Goal: Task Accomplishment & Management: Complete application form

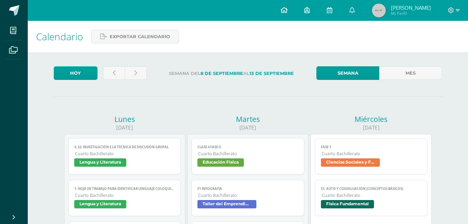
click at [284, 11] on icon at bounding box center [284, 10] width 7 height 6
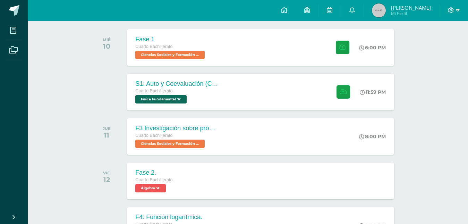
scroll to position [109, 0]
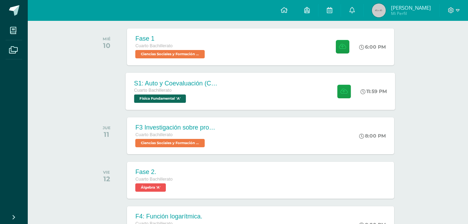
click at [218, 97] on div "Cuarto Bachillerato Física Fundamental 'A'" at bounding box center [176, 95] width 84 height 16
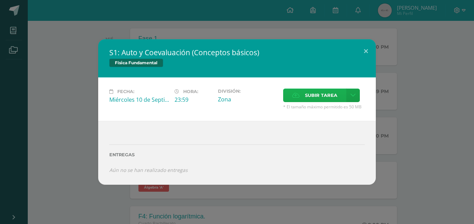
click at [331, 97] on span "Subir tarea" at bounding box center [321, 95] width 32 height 13
click at [0, 0] on input "Subir tarea" at bounding box center [0, 0] width 0 height 0
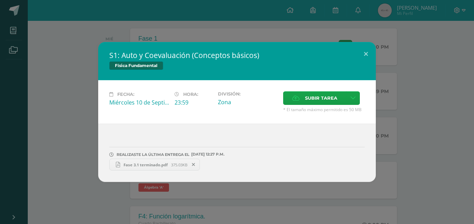
click at [416, 45] on div "S1: Auto y Coevaluación (Conceptos básicos) Física Fundamental Fecha: [DATE] Ho…" at bounding box center [237, 112] width 468 height 140
